Goal: Transaction & Acquisition: Book appointment/travel/reservation

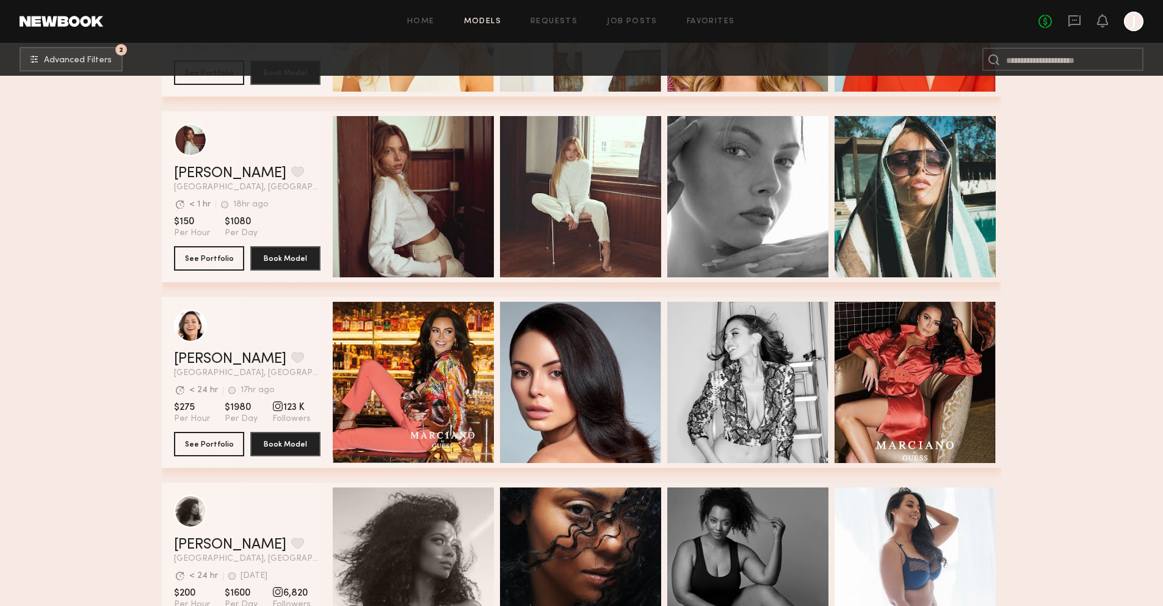
scroll to position [41403, 0]
